Goal: Task Accomplishment & Management: Complete application form

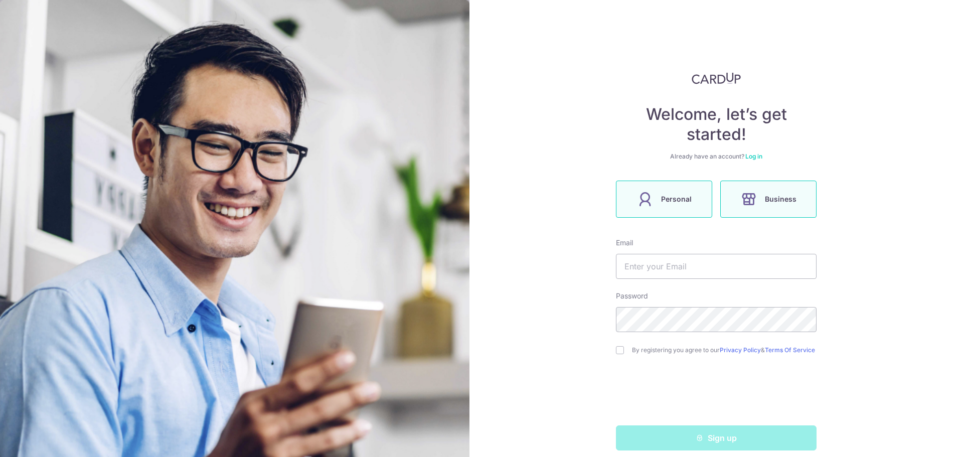
click at [669, 202] on span "Personal" at bounding box center [676, 199] width 31 height 12
click at [700, 270] on input "text" at bounding box center [716, 266] width 201 height 25
type input "[EMAIL_ADDRESS][DOMAIN_NAME]"
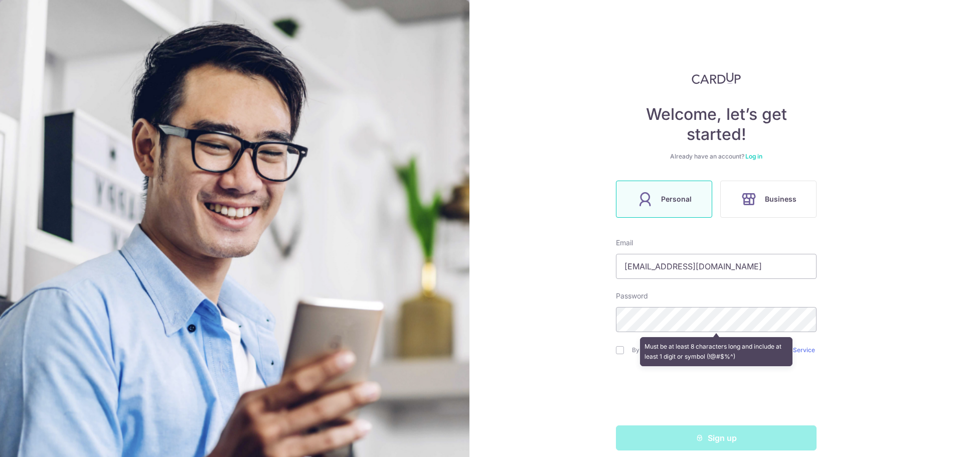
click at [889, 305] on div "Welcome, let’s get started! Already have an account? Log in Personal Business E…" at bounding box center [717, 228] width 494 height 457
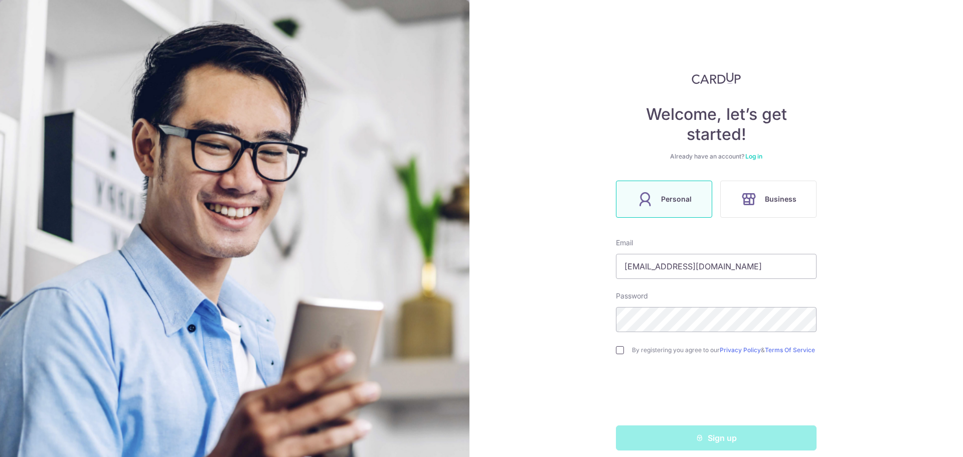
click at [618, 351] on input "checkbox" at bounding box center [620, 350] width 8 height 8
checkbox input "true"
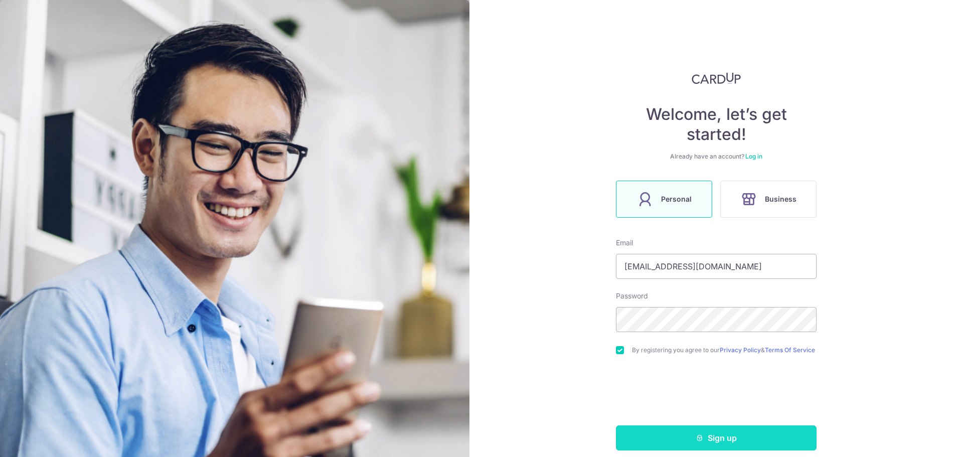
click at [678, 431] on button "Sign up" at bounding box center [716, 437] width 201 height 25
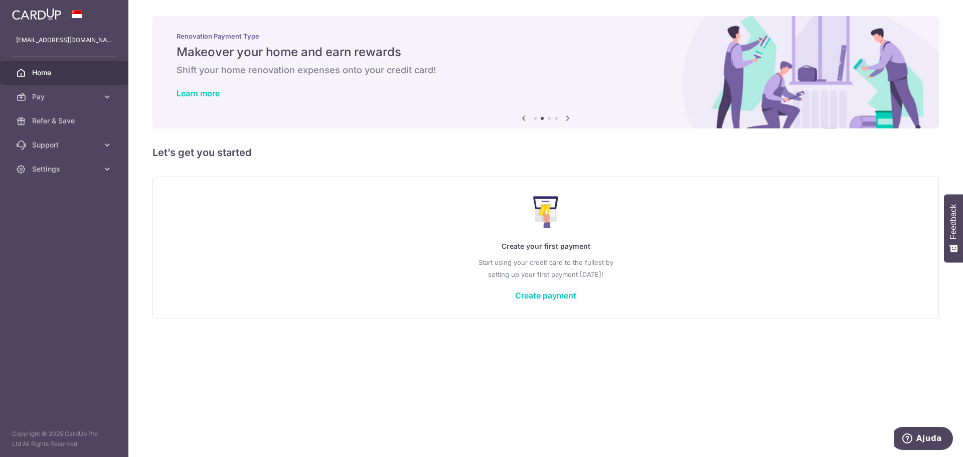
click at [569, 115] on icon at bounding box center [568, 118] width 12 height 13
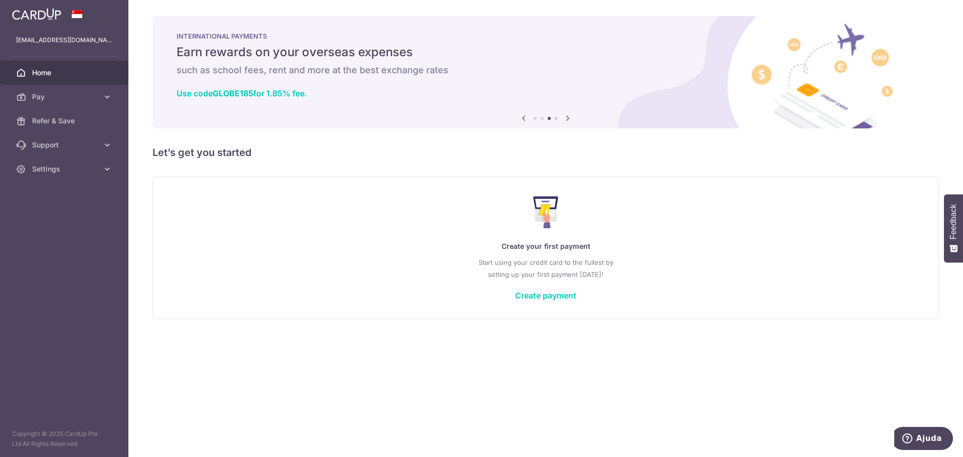
click at [569, 115] on icon at bounding box center [568, 118] width 12 height 13
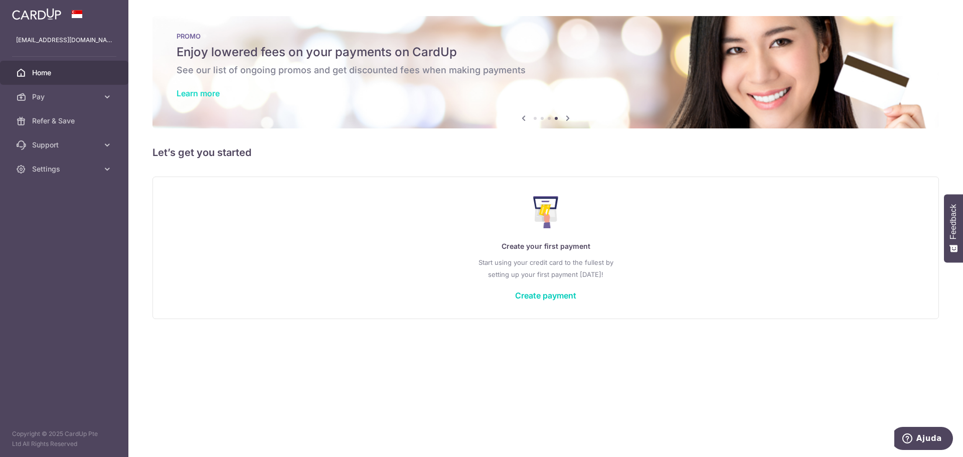
click at [201, 95] on link "Learn more" at bounding box center [198, 93] width 43 height 10
